Goal: Task Accomplishment & Management: Manage account settings

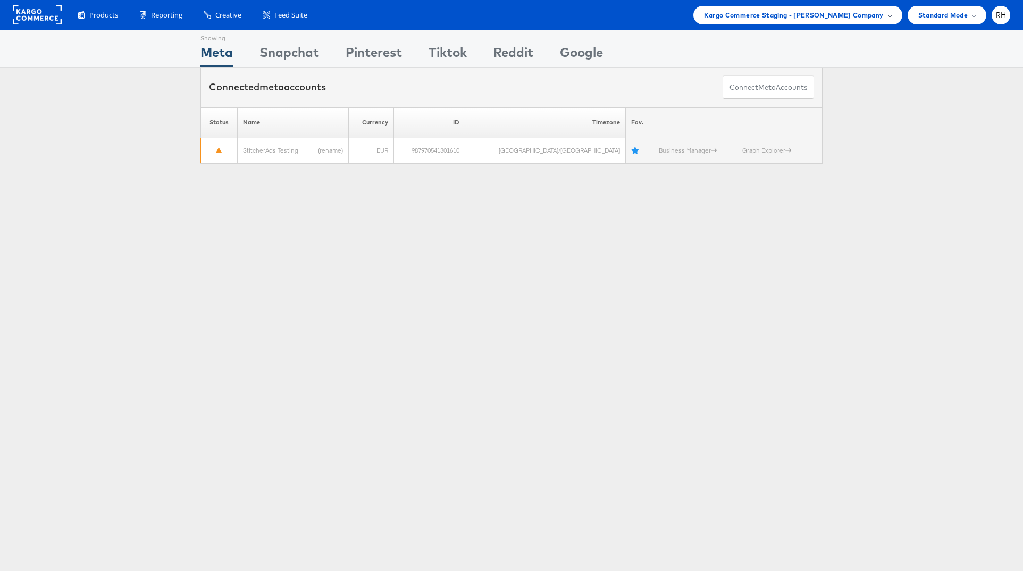
click at [869, 19] on span "Kargo Commerce Staging - Rachel Ho Company" at bounding box center [794, 15] width 180 height 11
click at [828, 82] on link "Staging Testing Company" at bounding box center [847, 79] width 94 height 11
